Goal: Find specific page/section: Find specific page/section

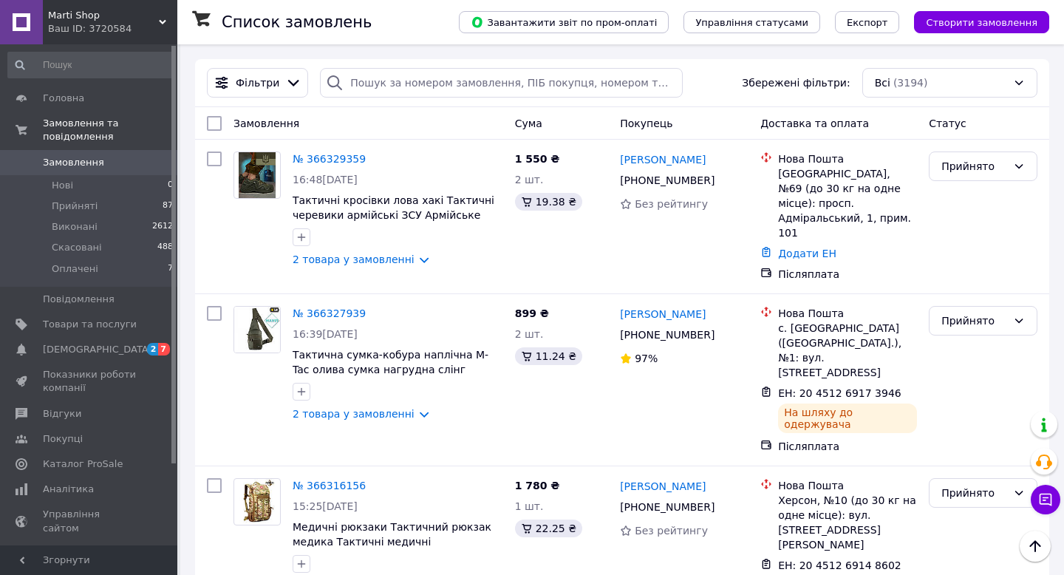
scroll to position [1039, 0]
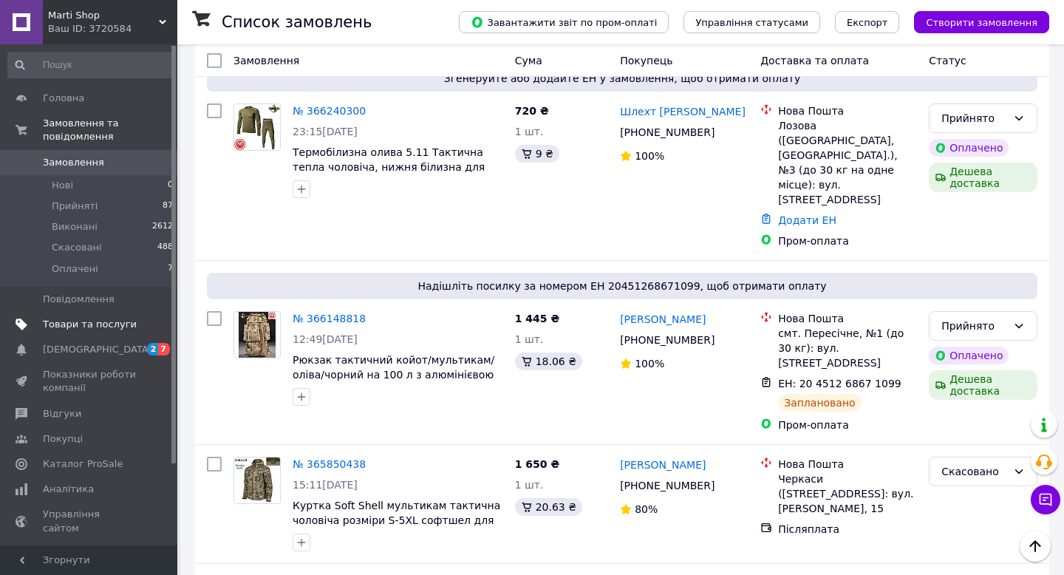
click at [83, 321] on span "Товари та послуги" at bounding box center [90, 324] width 94 height 13
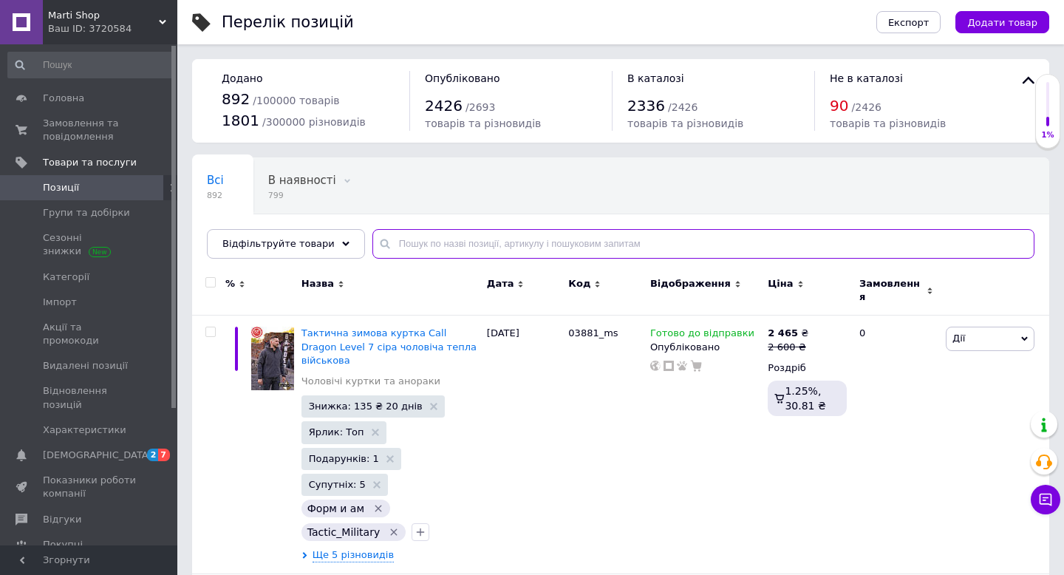
click at [442, 247] on input "text" at bounding box center [703, 244] width 662 height 30
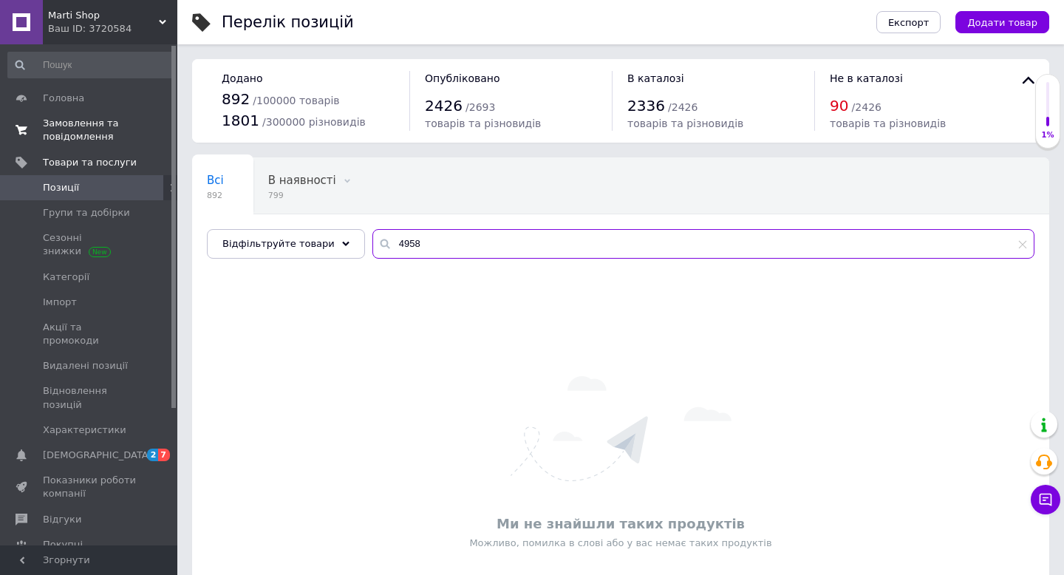
type input "4958"
click at [57, 127] on span "Замовлення та повідомлення" at bounding box center [90, 130] width 94 height 27
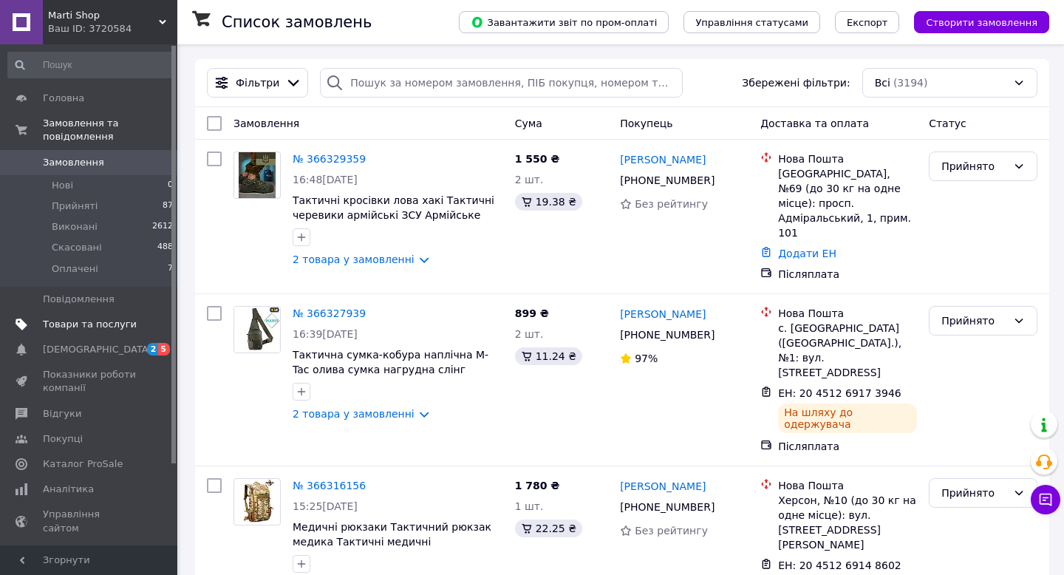
click at [92, 329] on span "Товари та послуги" at bounding box center [90, 324] width 94 height 13
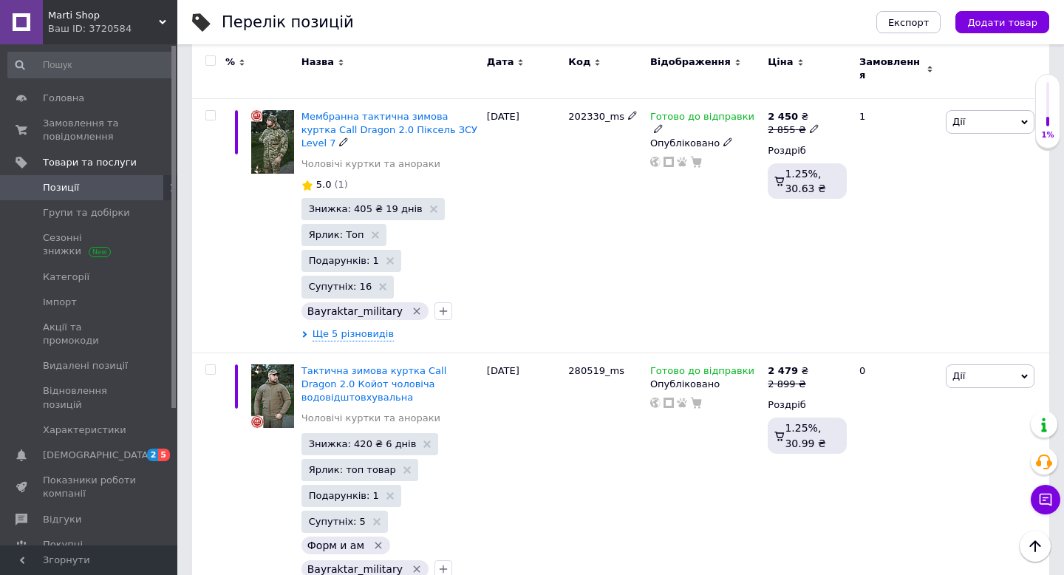
scroll to position [1391, 0]
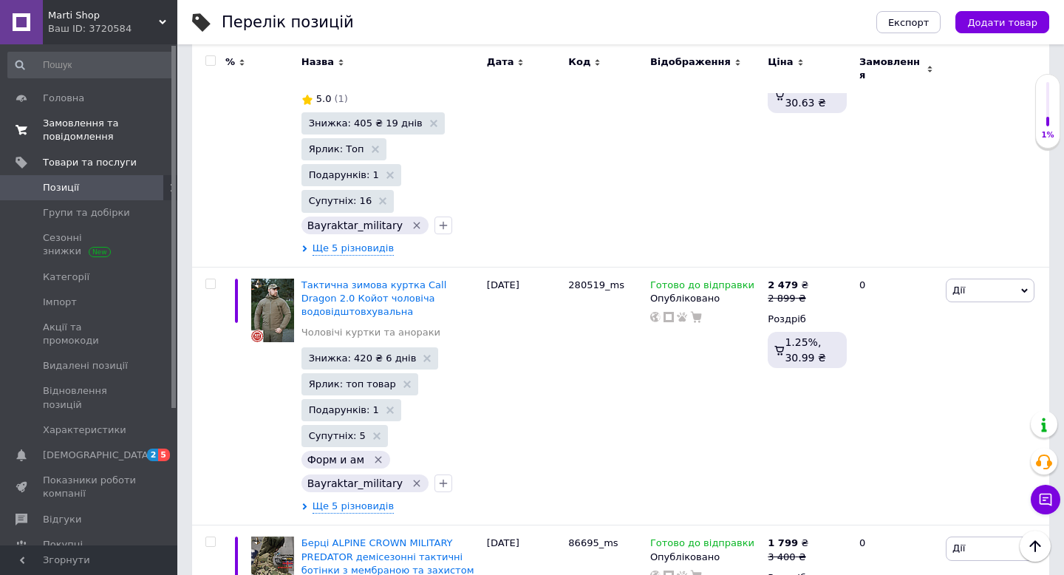
click at [83, 128] on span "Замовлення та повідомлення" at bounding box center [90, 130] width 94 height 27
